Goal: Task Accomplishment & Management: Use online tool/utility

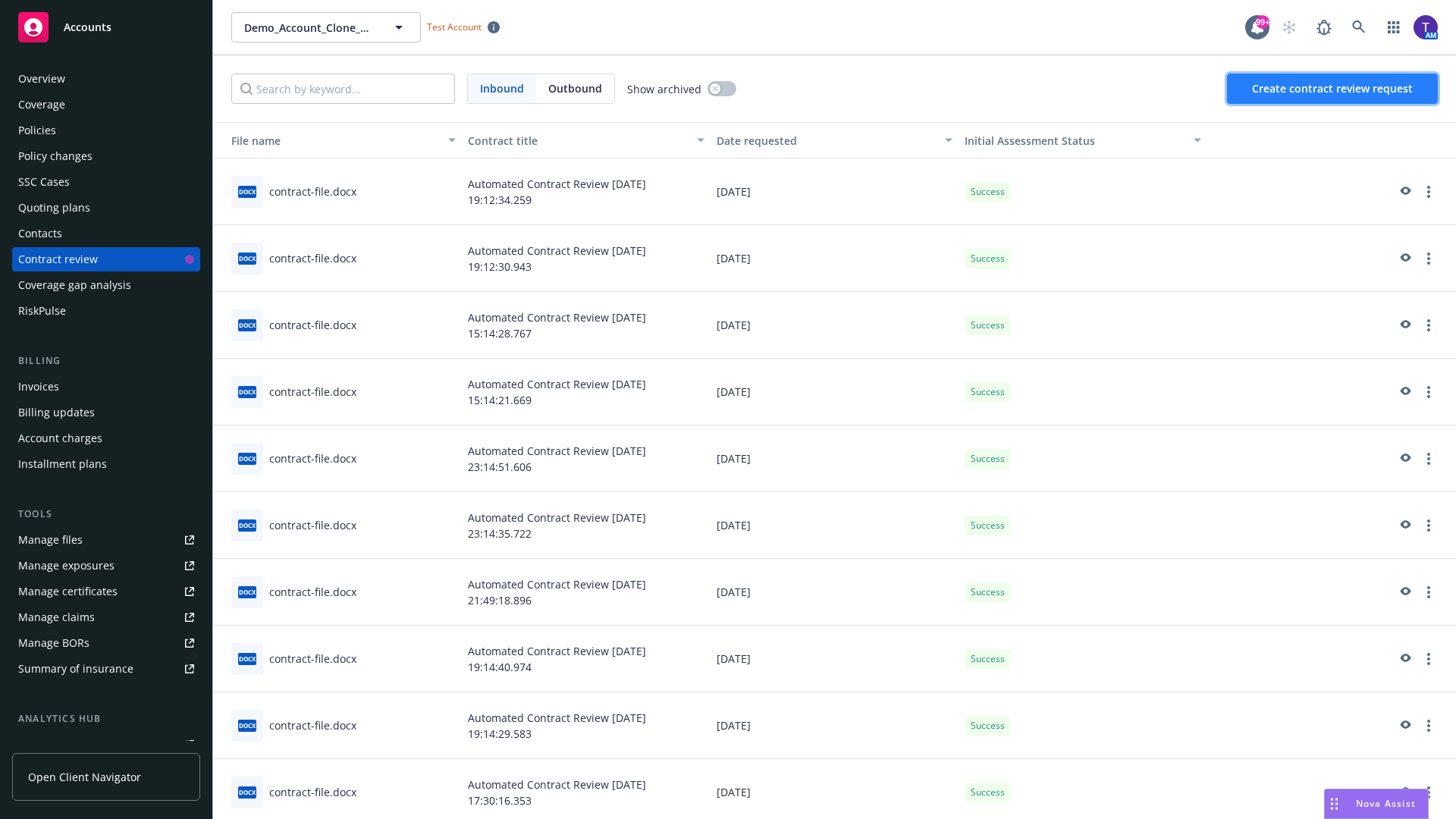
click at [1333, 89] on span "Create contract review request" at bounding box center [1332, 88] width 161 height 15
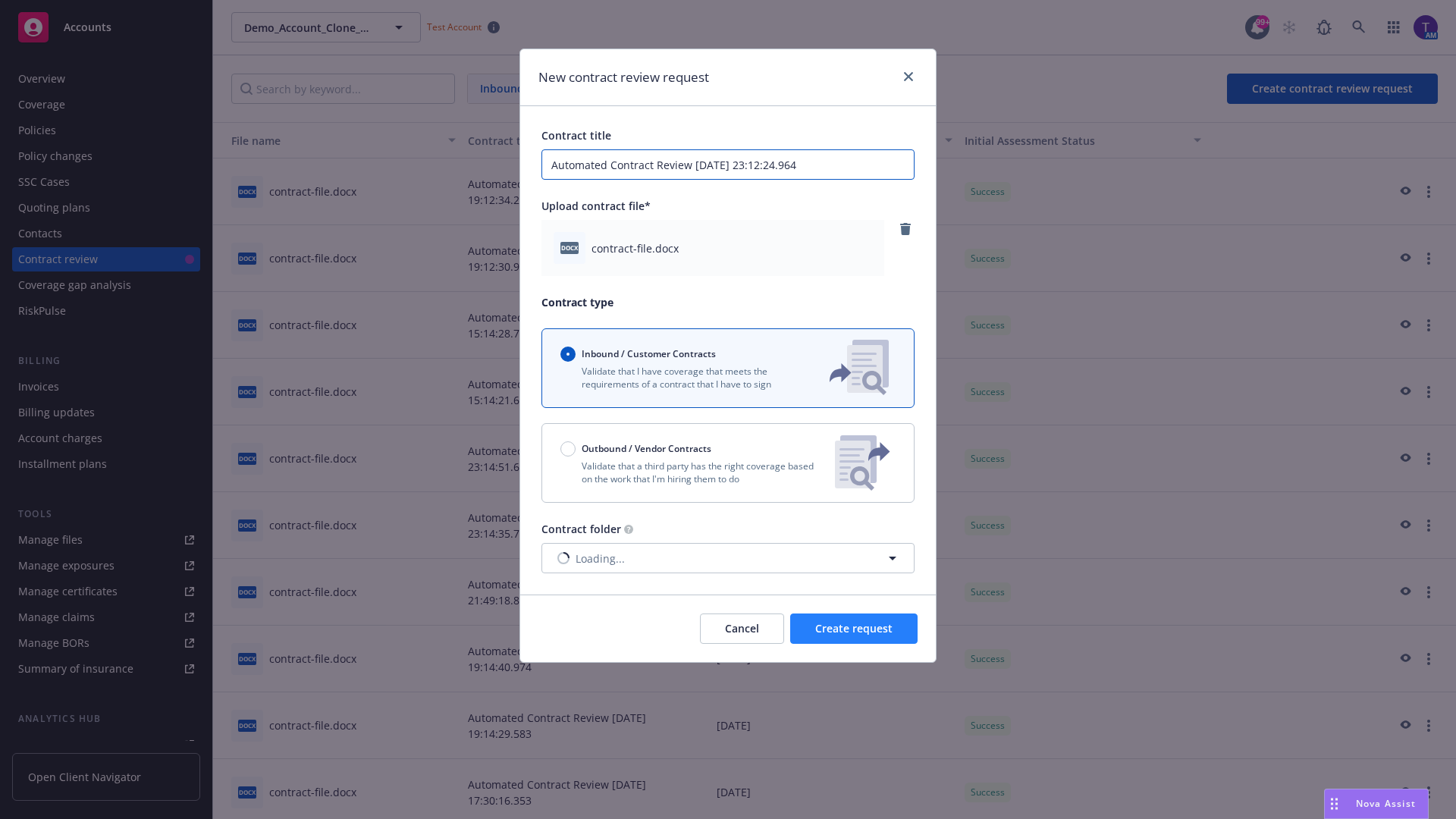
type input "Automated Contract Review 08-18-2025 23:12:24.964"
click at [854, 629] on span "Create request" at bounding box center [853, 628] width 77 height 15
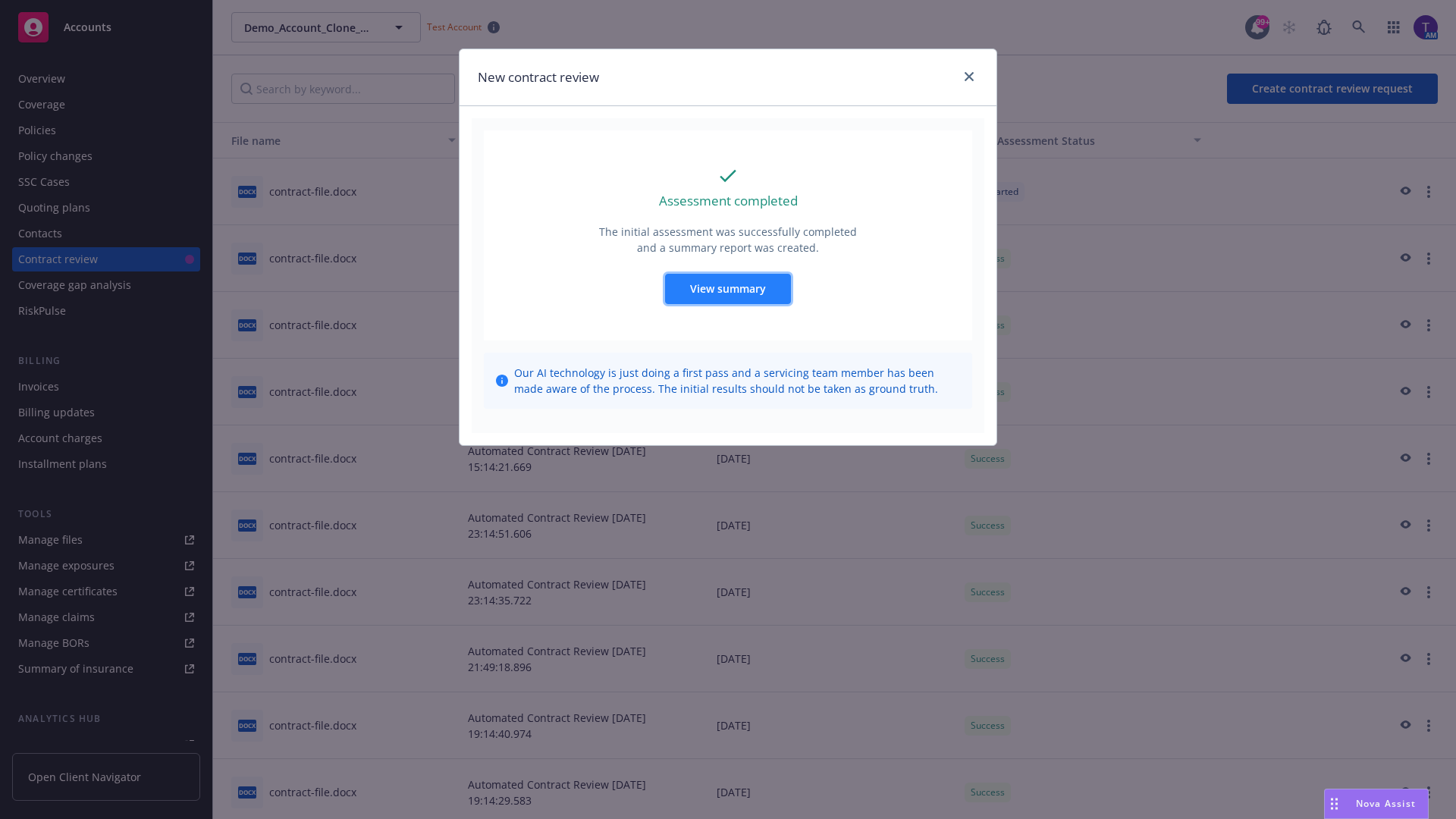
click at [727, 288] on span "View summary" at bounding box center [727, 288] width 76 height 15
